Goal: Task Accomplishment & Management: Manage account settings

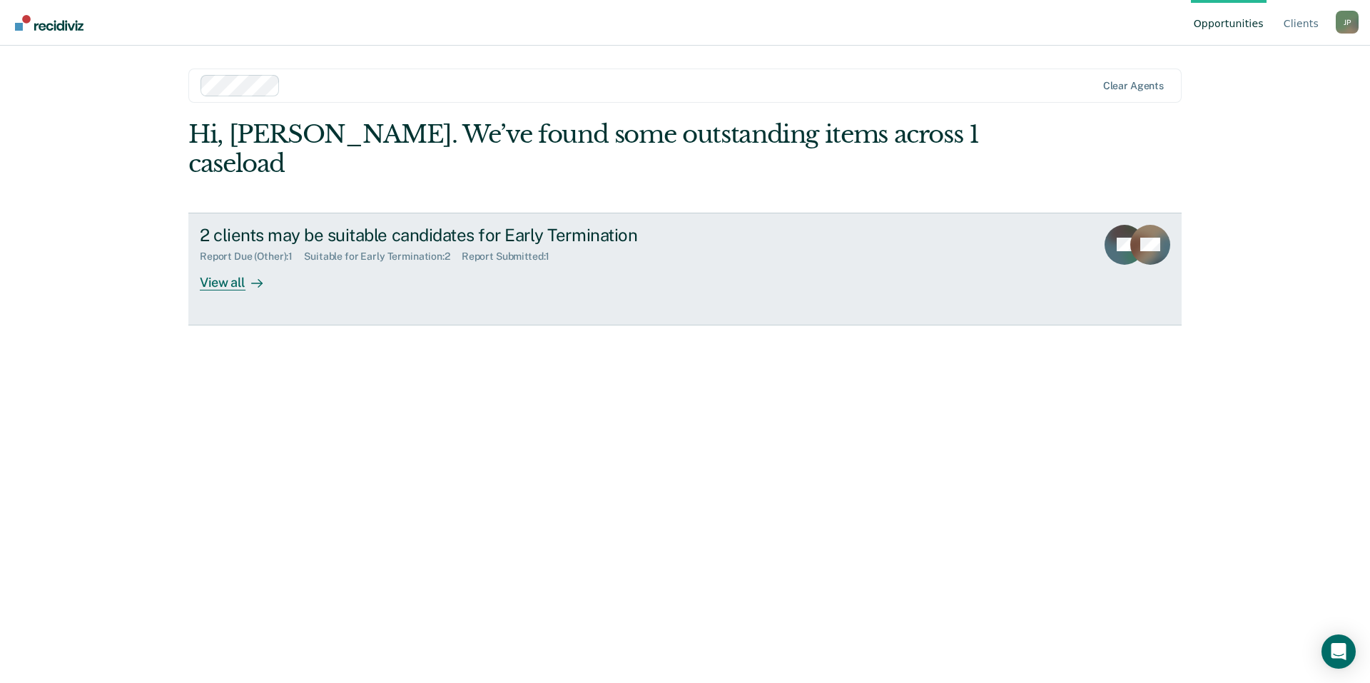
click at [265, 250] on div "Report Due (Other) : 1" at bounding box center [252, 256] width 104 height 12
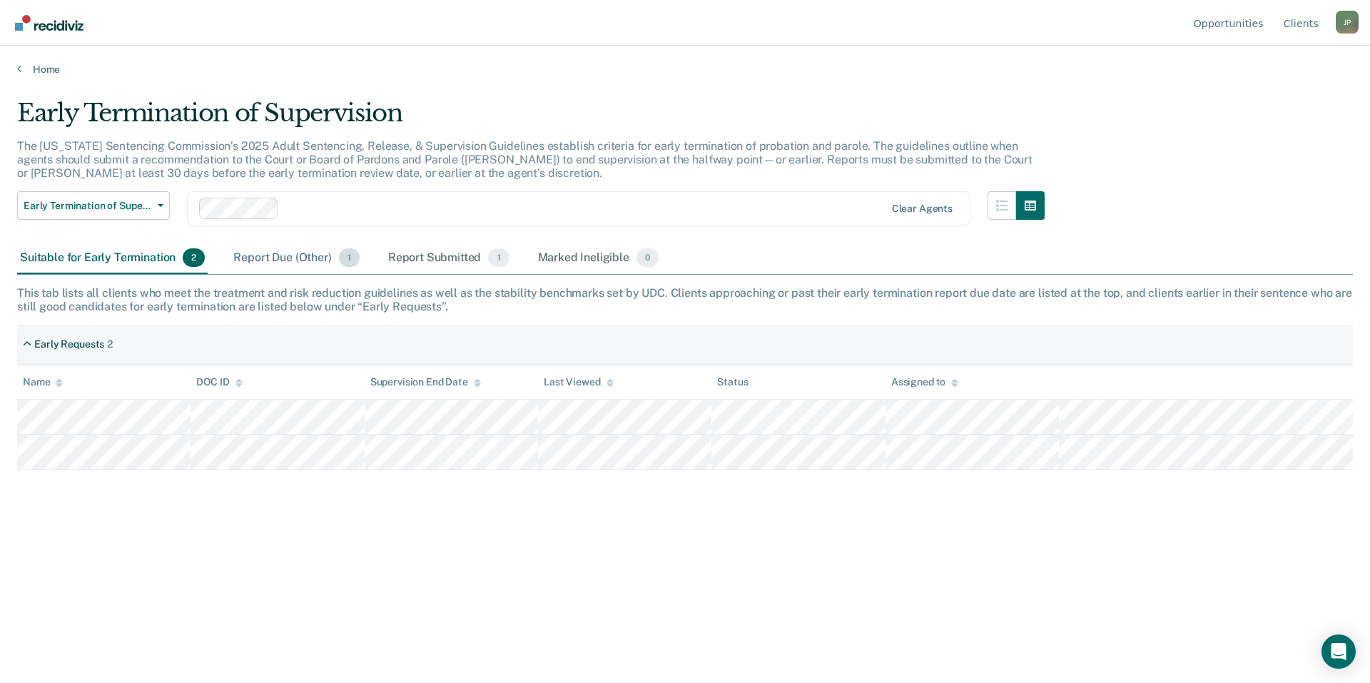
click at [286, 267] on div "Report Due (Other) 1" at bounding box center [295, 258] width 131 height 31
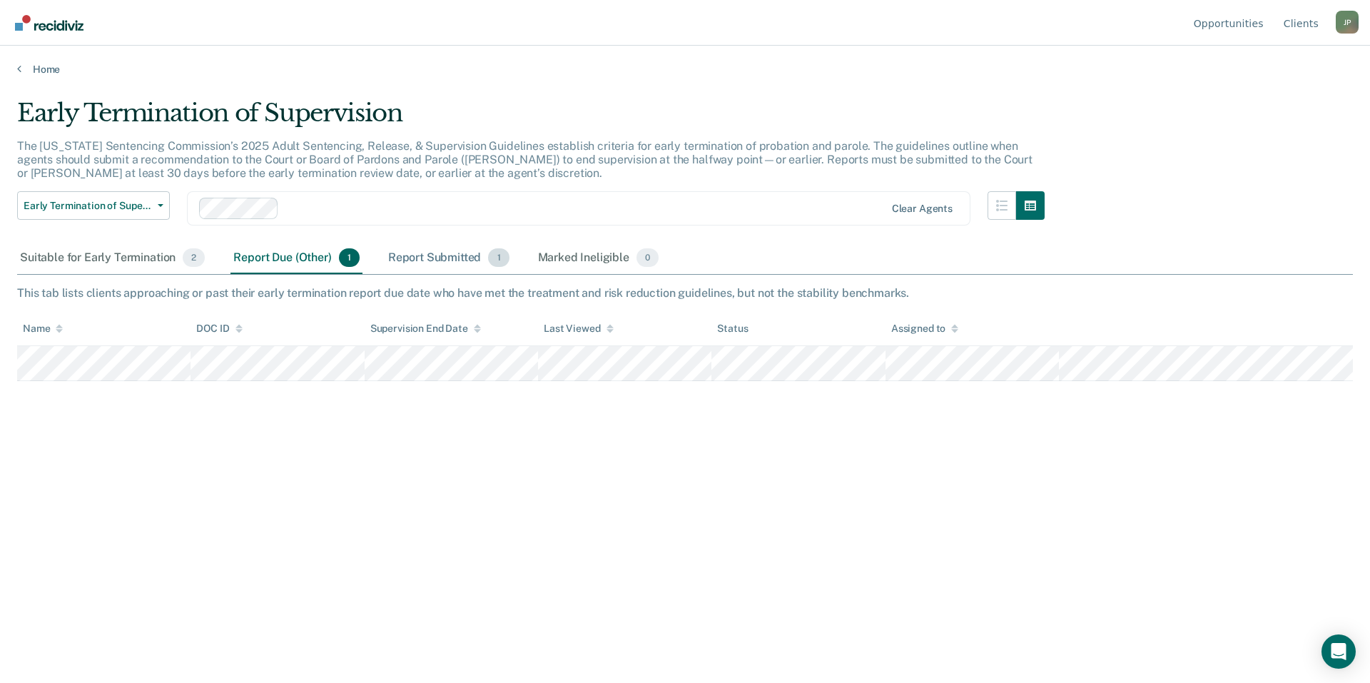
click at [424, 255] on div "Report Submitted 1" at bounding box center [448, 258] width 127 height 31
click at [558, 264] on div "Marked Ineligible 0" at bounding box center [598, 258] width 127 height 31
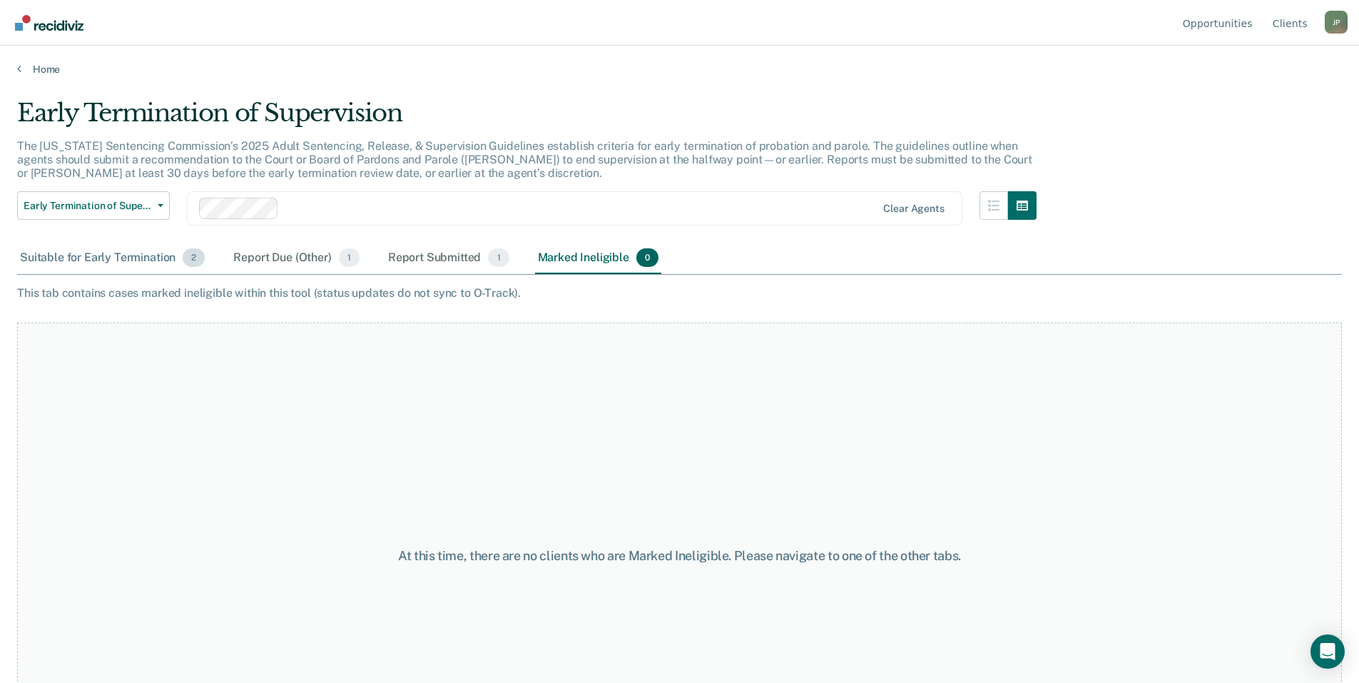
click at [98, 265] on div "Suitable for Early Termination 2" at bounding box center [112, 258] width 190 height 31
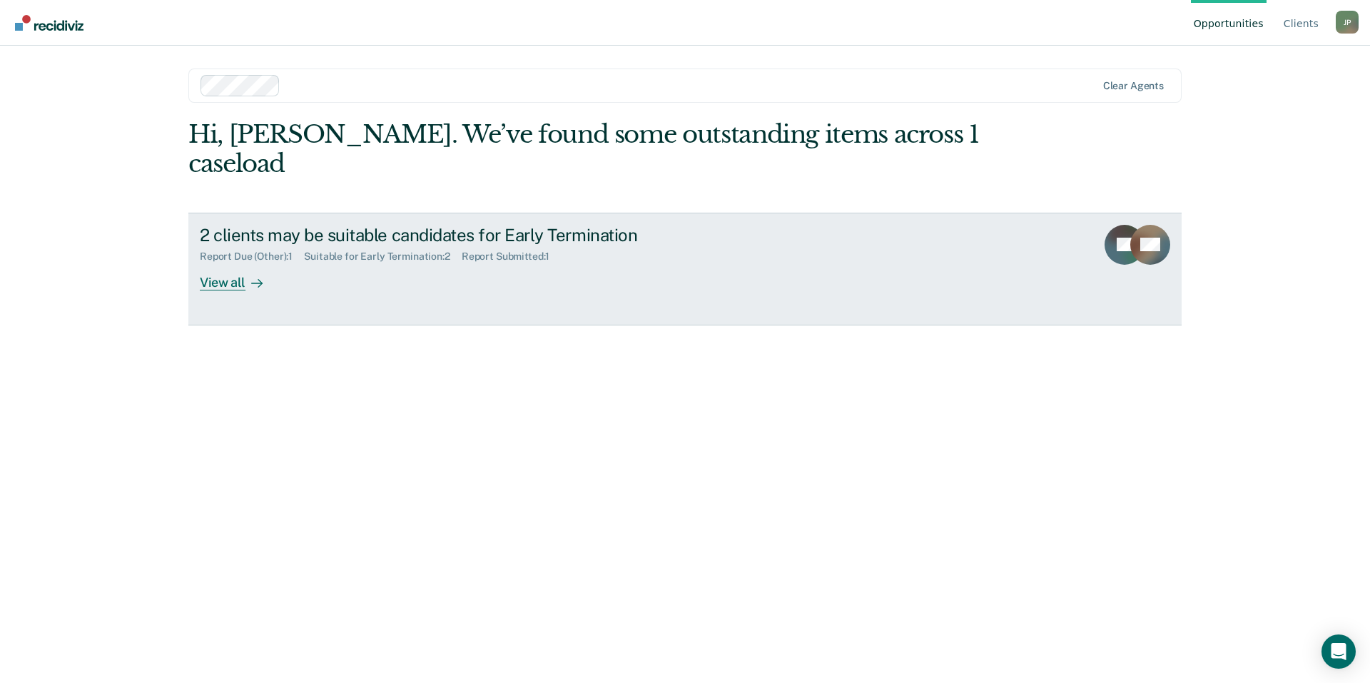
click at [306, 238] on div "2 clients may be suitable candidates for Early Termination Report Due (Other) :…" at bounding box center [467, 258] width 535 height 66
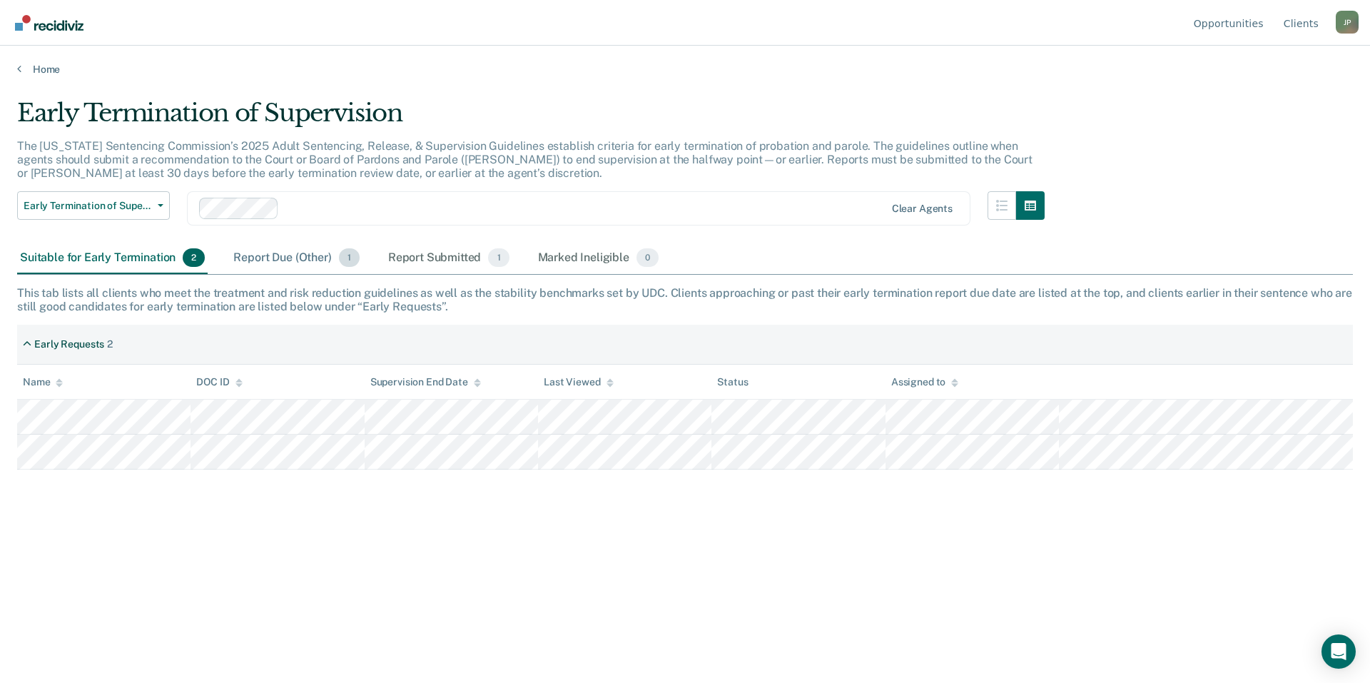
click at [255, 262] on div "Report Due (Other) 1" at bounding box center [295, 258] width 131 height 31
